Goal: Navigation & Orientation: Find specific page/section

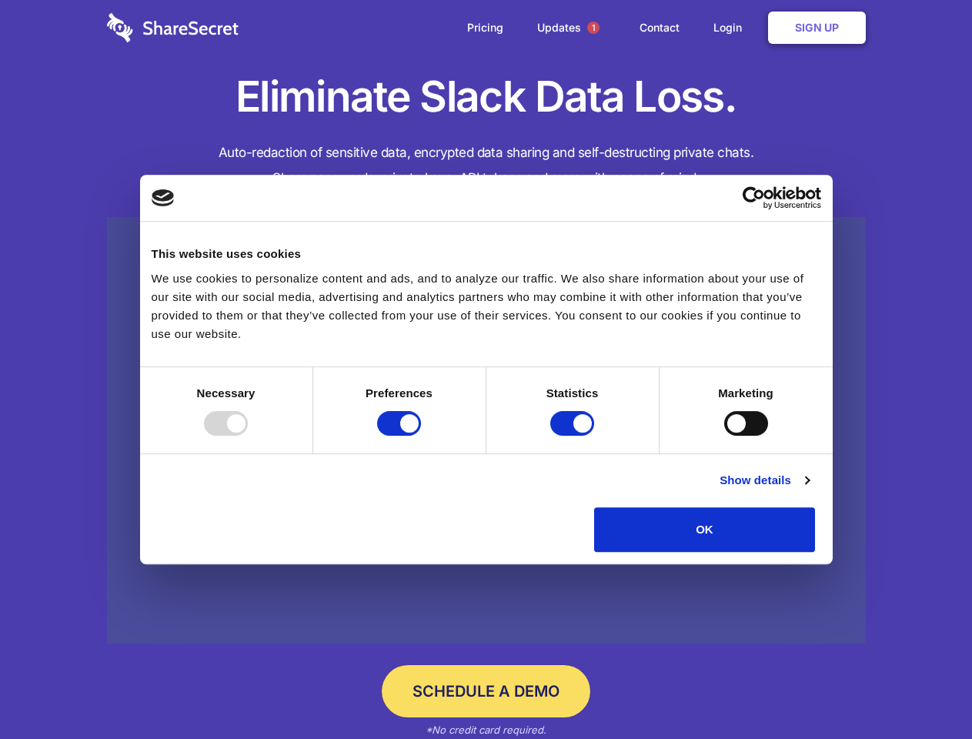
click at [248, 436] on div at bounding box center [226, 423] width 44 height 25
click at [421, 436] on input "Preferences" at bounding box center [399, 423] width 44 height 25
checkbox input "false"
click at [574, 436] on input "Statistics" at bounding box center [572, 423] width 44 height 25
checkbox input "false"
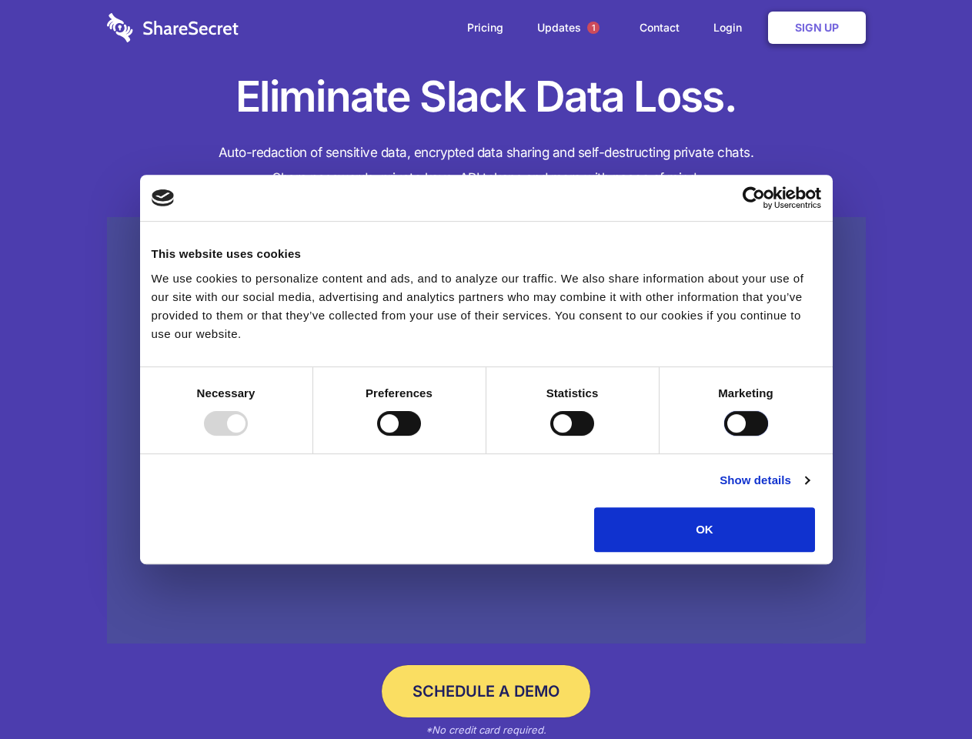
click at [724, 436] on input "Marketing" at bounding box center [746, 423] width 44 height 25
checkbox input "true"
click at [809, 489] on link "Show details" at bounding box center [763, 480] width 89 height 18
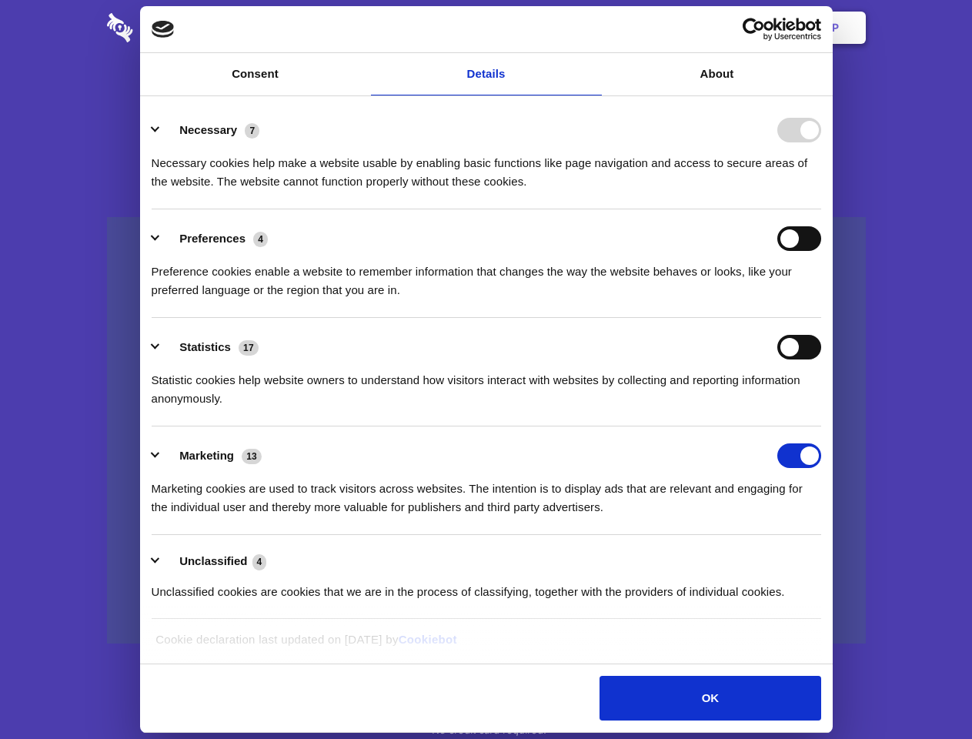
click at [821, 209] on li "Necessary 7 Necessary cookies help make a website usable by enabling basic func…" at bounding box center [486, 155] width 669 height 108
click at [592, 28] on span "1" at bounding box center [593, 28] width 12 height 12
